Goal: Navigation & Orientation: Find specific page/section

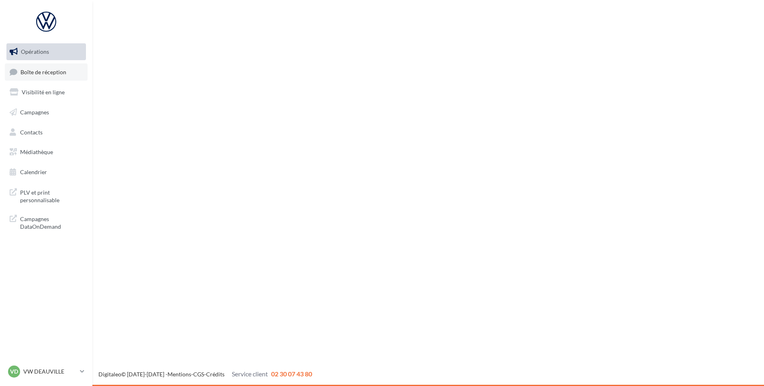
click at [74, 72] on link "Boîte de réception" at bounding box center [46, 71] width 83 height 17
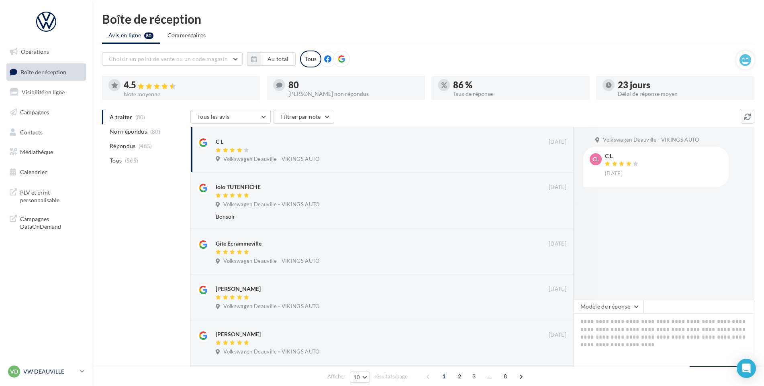
click at [41, 373] on p "VW DEAUVILLE" at bounding box center [49, 372] width 53 height 8
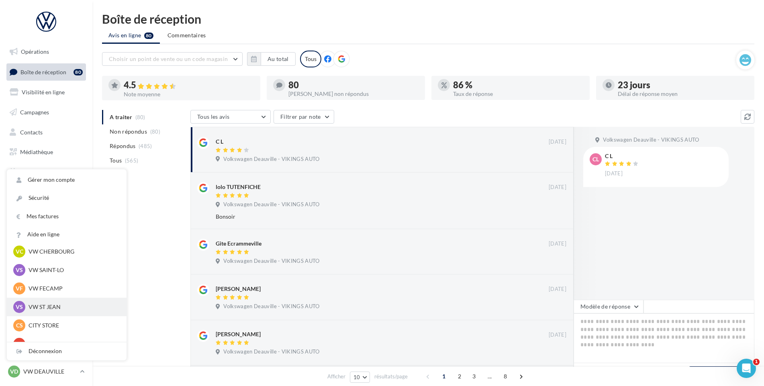
scroll to position [80, 0]
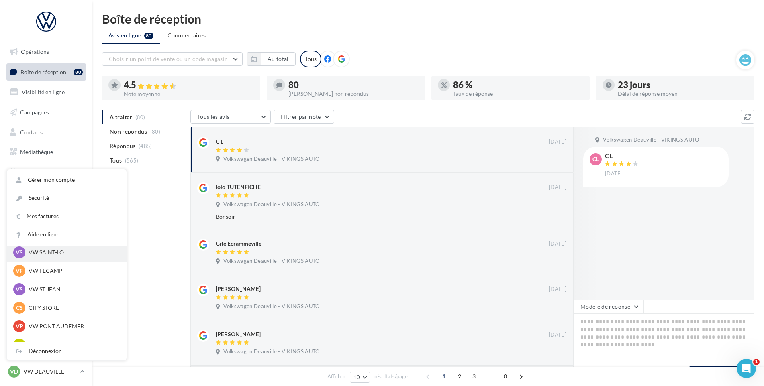
click at [57, 254] on p "VW SAINT-LO" at bounding box center [73, 253] width 88 height 8
